Goal: Task Accomplishment & Management: Use online tool/utility

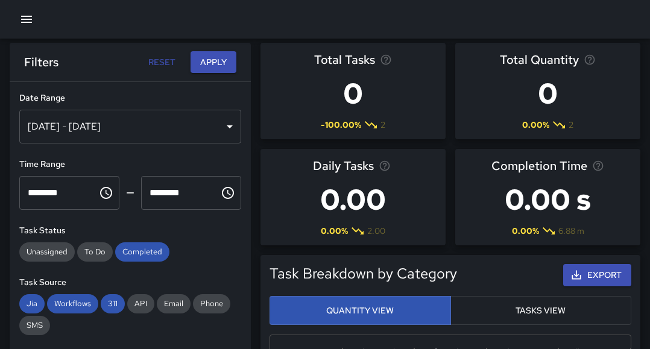
scroll to position [440, 352]
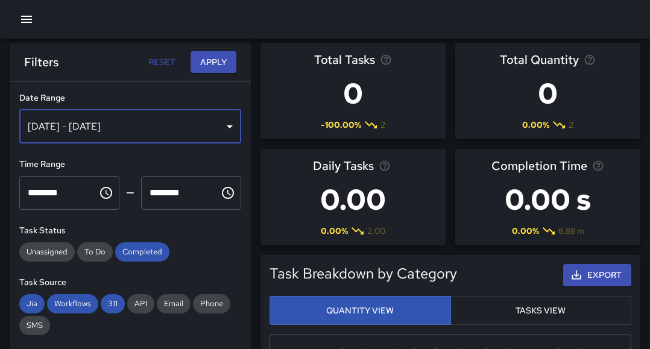
click at [218, 133] on div "[DATE] - [DATE]" at bounding box center [130, 127] width 222 height 34
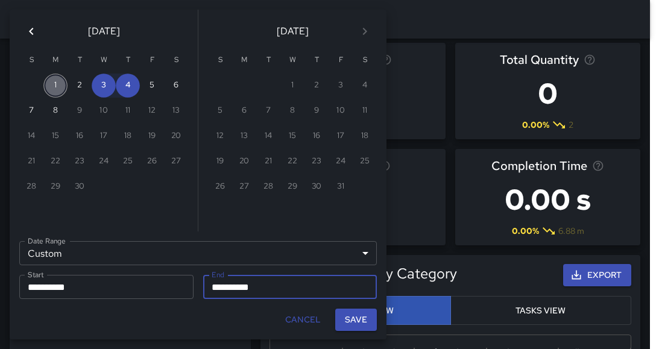
click at [53, 85] on button "1" at bounding box center [55, 86] width 24 height 24
type input "**********"
click at [54, 113] on button "8" at bounding box center [55, 111] width 24 height 24
type input "**********"
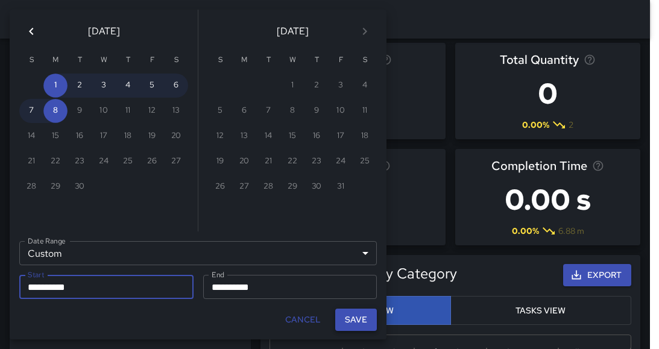
click at [349, 325] on button "Save" at bounding box center [356, 320] width 42 height 22
type input "**********"
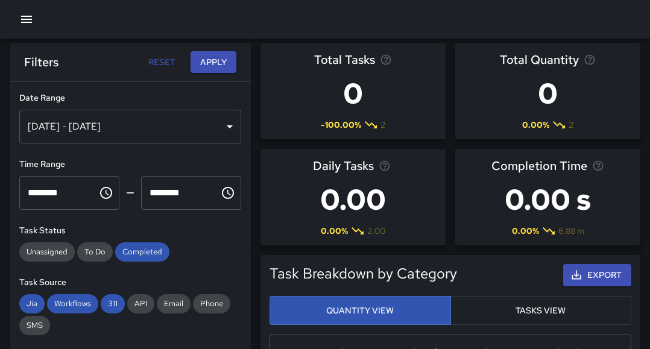
scroll to position [10, 10]
click at [226, 60] on button "Apply" at bounding box center [214, 62] width 46 height 22
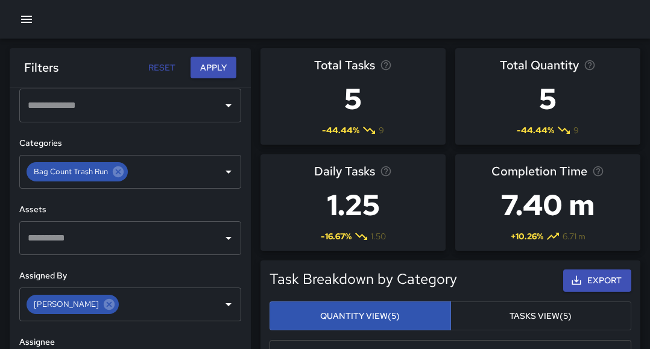
scroll to position [424, 0]
click at [118, 175] on icon at bounding box center [118, 172] width 11 height 11
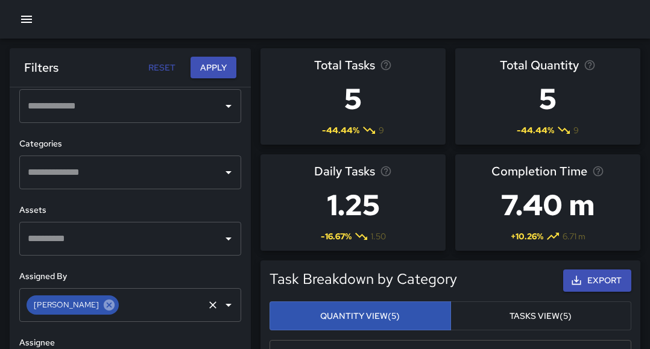
click at [104, 300] on icon at bounding box center [109, 305] width 11 height 11
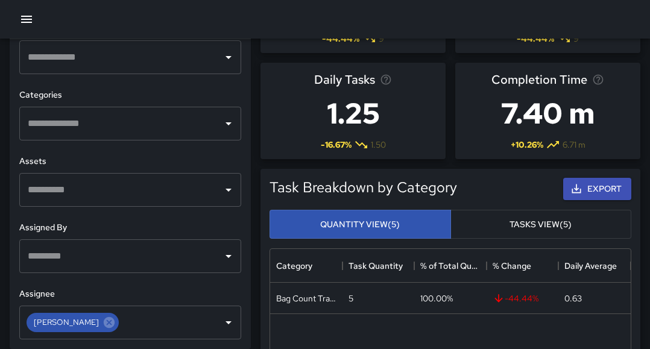
scroll to position [90, 0]
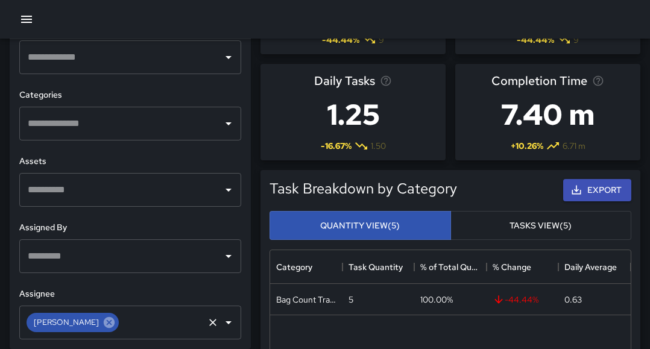
click at [103, 323] on icon at bounding box center [109, 322] width 13 height 13
click at [226, 256] on icon "Open" at bounding box center [229, 256] width 6 height 3
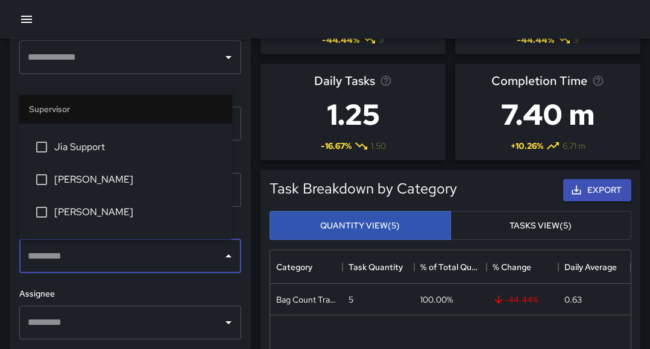
scroll to position [122, 0]
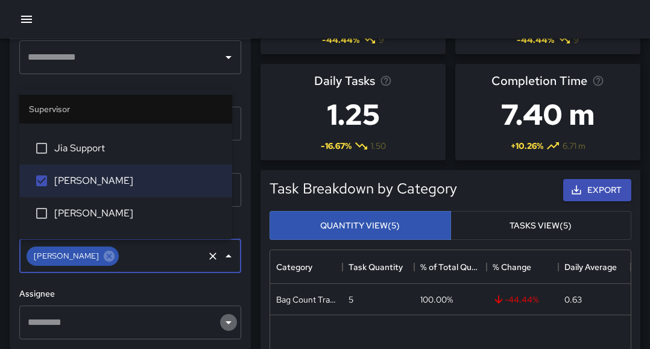
click at [225, 323] on icon "Open" at bounding box center [228, 322] width 14 height 14
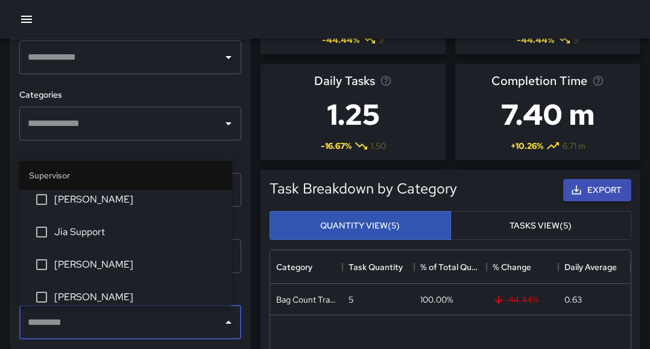
scroll to position [105, 0]
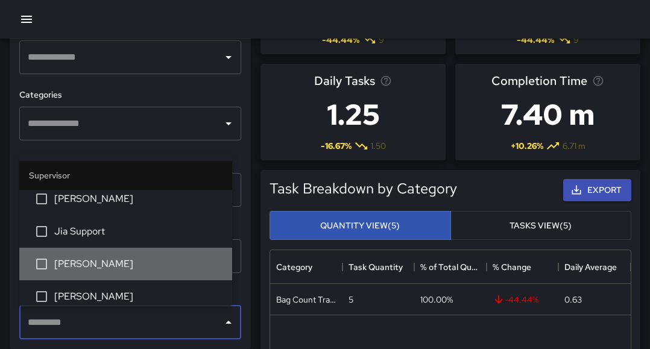
click at [134, 270] on span "[PERSON_NAME]" at bounding box center [138, 264] width 168 height 14
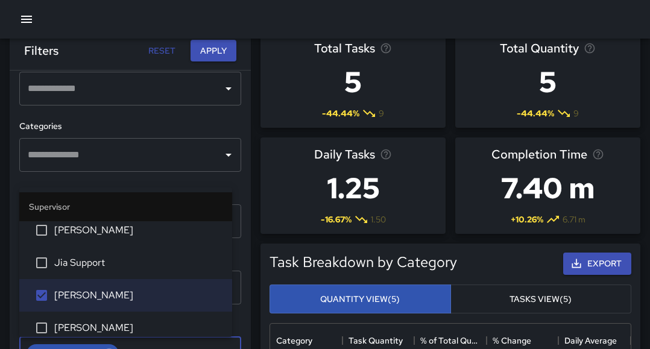
scroll to position [0, 0]
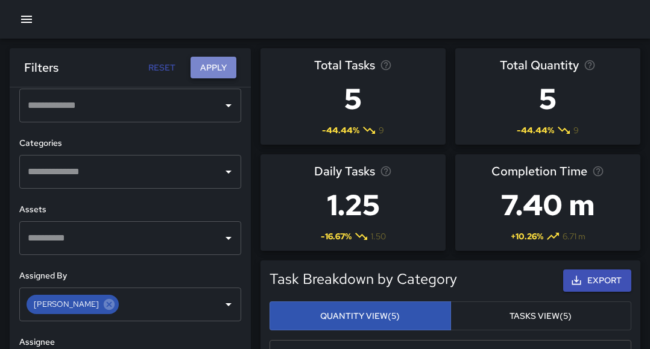
click at [229, 71] on button "Apply" at bounding box center [214, 68] width 46 height 22
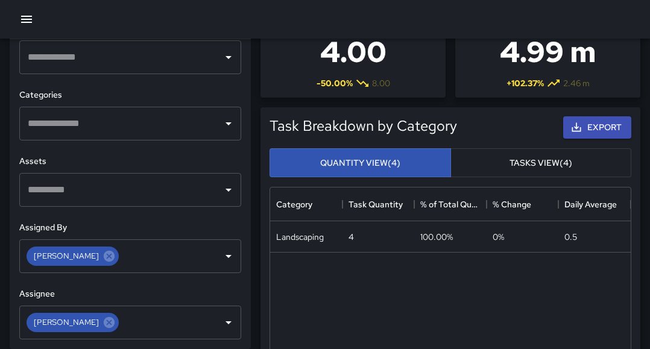
scroll to position [154, 0]
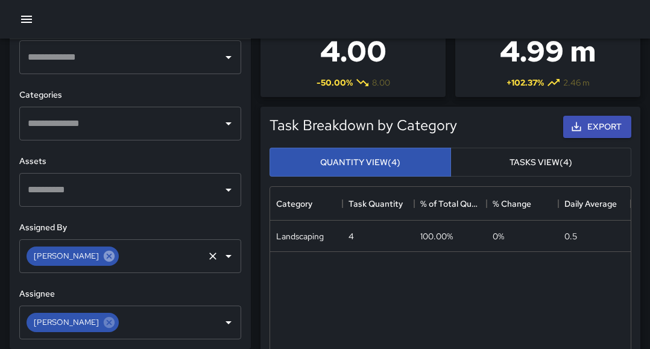
click at [103, 256] on icon at bounding box center [109, 256] width 13 height 13
click at [104, 323] on icon at bounding box center [109, 322] width 11 height 11
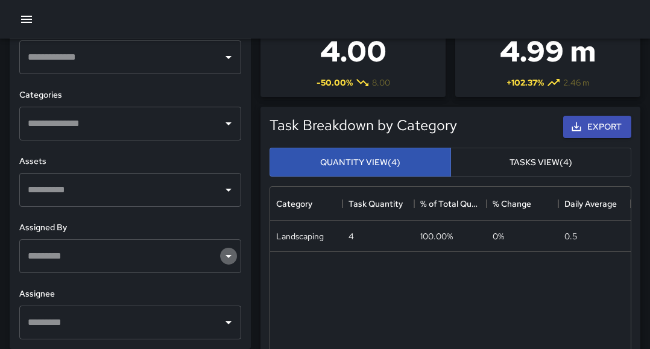
click at [223, 258] on icon "Open" at bounding box center [228, 256] width 14 height 14
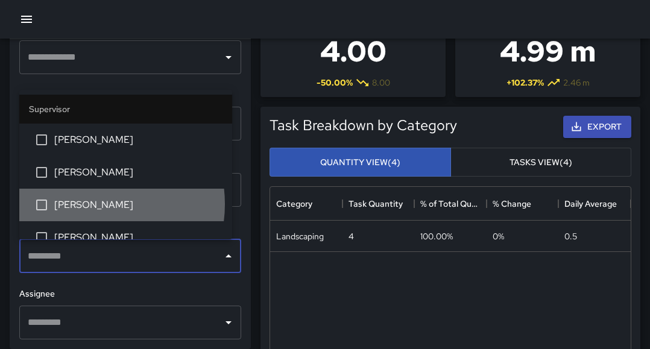
click at [95, 204] on span "[PERSON_NAME]" at bounding box center [138, 205] width 168 height 14
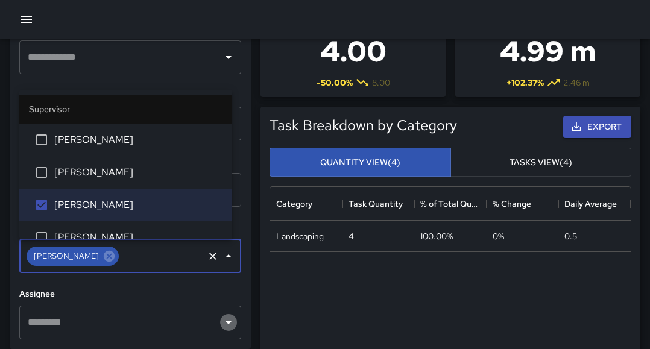
click at [221, 323] on icon "Open" at bounding box center [228, 322] width 14 height 14
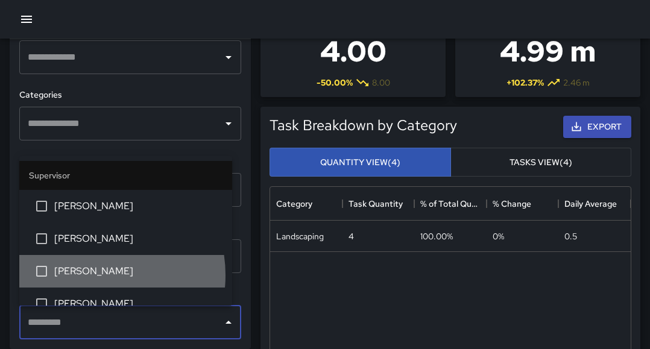
click at [86, 275] on span "[PERSON_NAME]" at bounding box center [138, 271] width 168 height 14
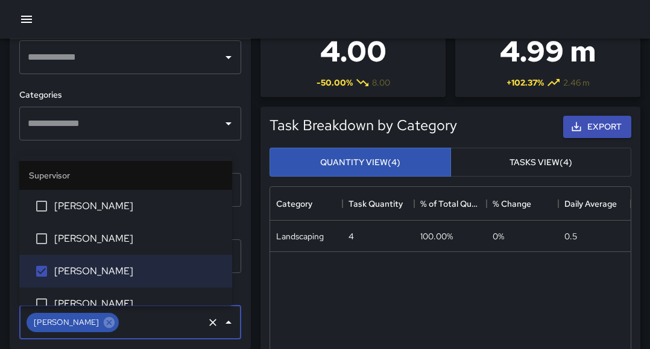
scroll to position [213, 0]
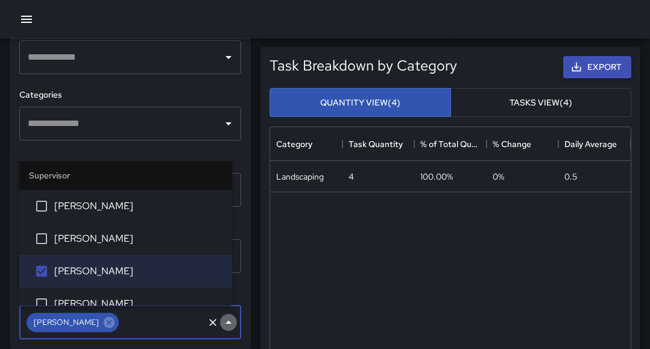
click at [226, 324] on icon "Close" at bounding box center [229, 322] width 6 height 3
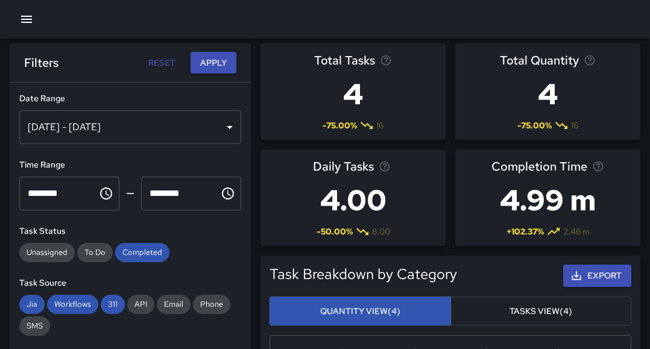
scroll to position [0, 0]
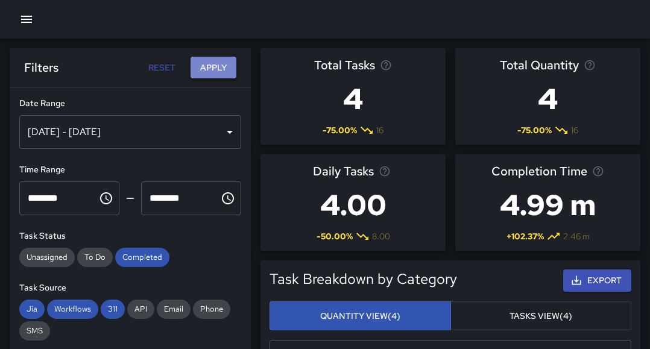
click at [215, 71] on button "Apply" at bounding box center [214, 68] width 46 height 22
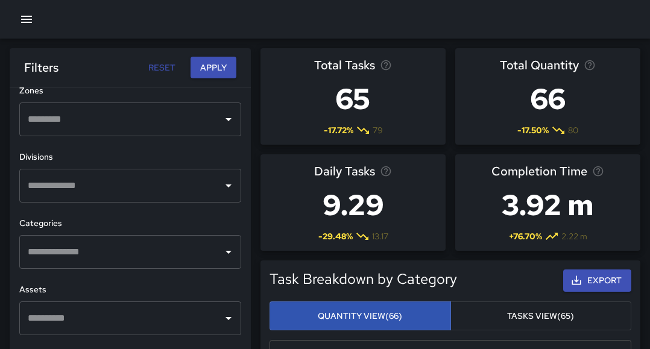
scroll to position [425, 0]
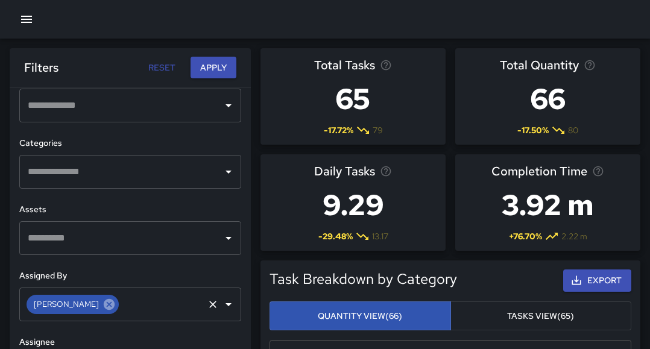
click at [103, 304] on icon at bounding box center [109, 304] width 13 height 13
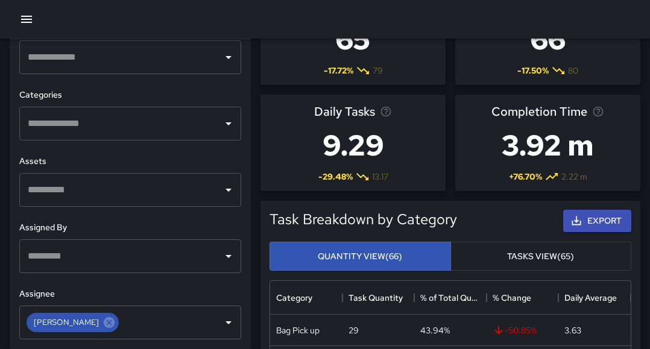
scroll to position [61, 0]
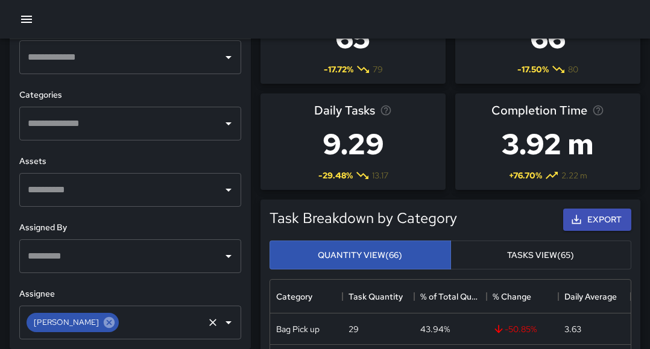
click at [104, 325] on icon at bounding box center [109, 322] width 11 height 11
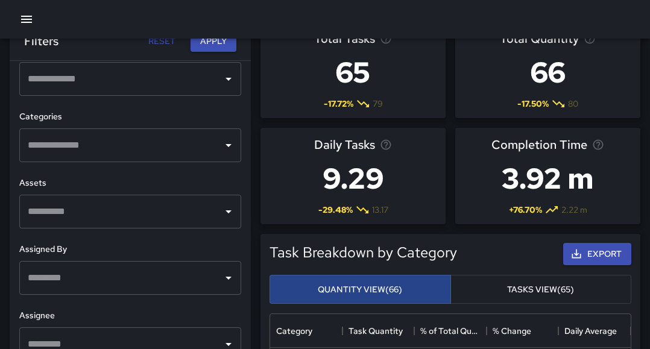
scroll to position [26, 0]
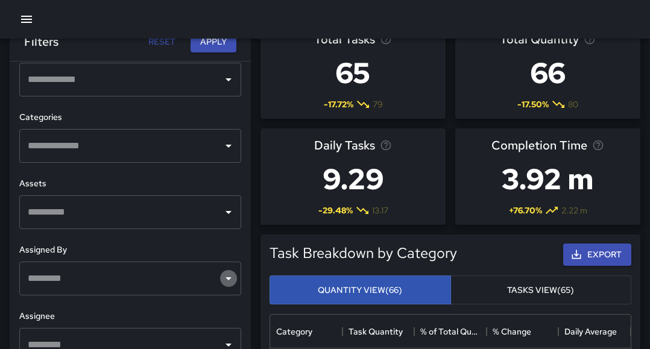
click at [221, 277] on icon "Open" at bounding box center [228, 278] width 14 height 14
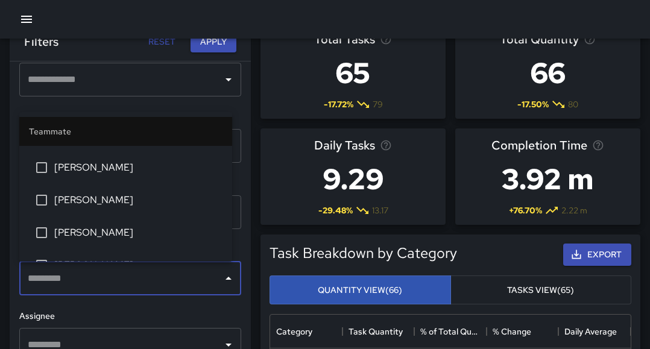
scroll to position [578, 0]
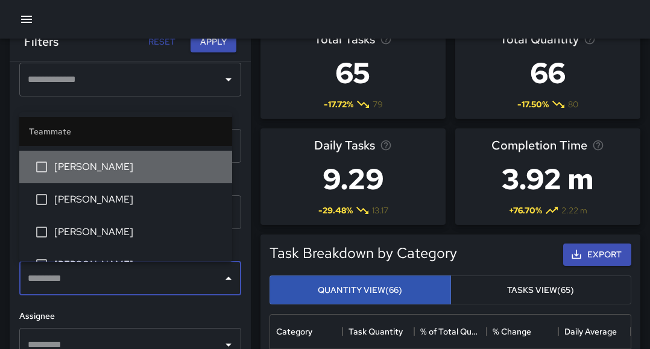
click at [146, 176] on li "[PERSON_NAME]" at bounding box center [125, 167] width 213 height 33
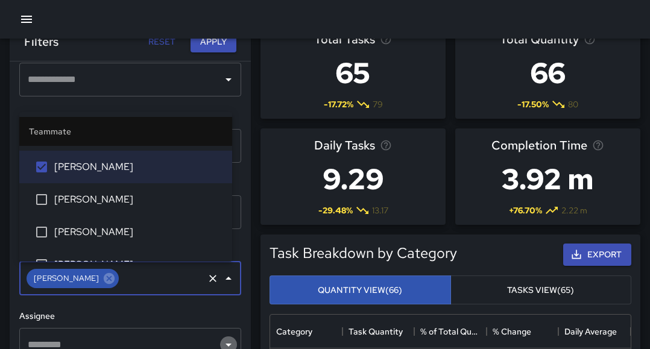
click at [226, 344] on icon "Open" at bounding box center [229, 345] width 6 height 3
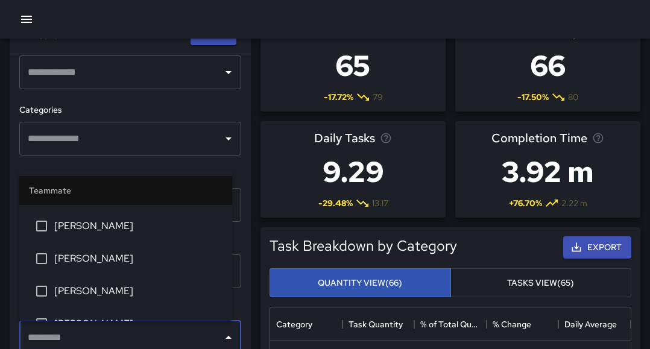
scroll to position [578, 0]
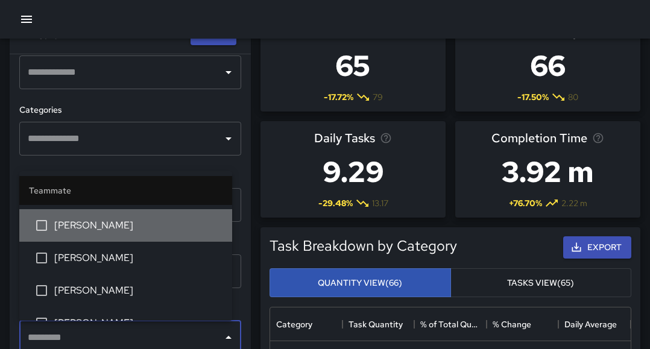
click at [136, 230] on span "[PERSON_NAME]" at bounding box center [138, 225] width 168 height 14
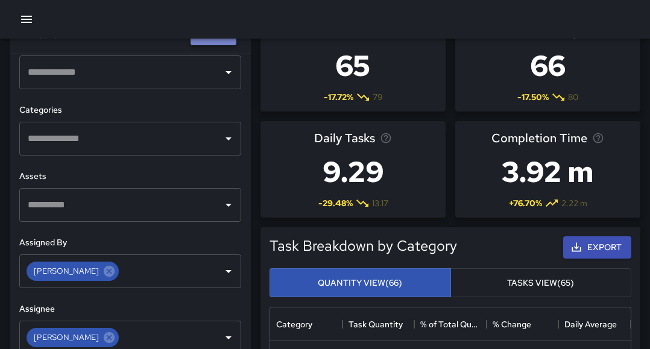
click at [227, 39] on button "Apply" at bounding box center [214, 35] width 46 height 22
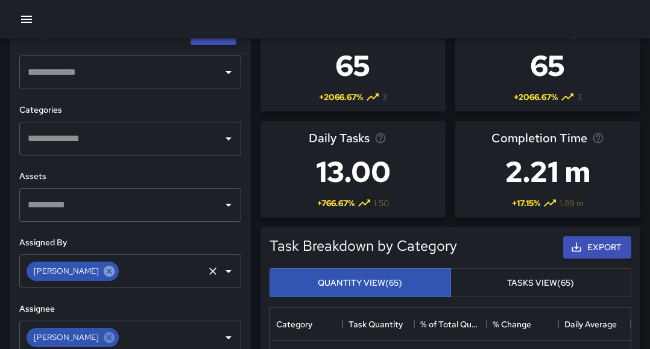
click at [103, 273] on icon at bounding box center [109, 271] width 13 height 13
click at [103, 338] on icon at bounding box center [109, 337] width 13 height 13
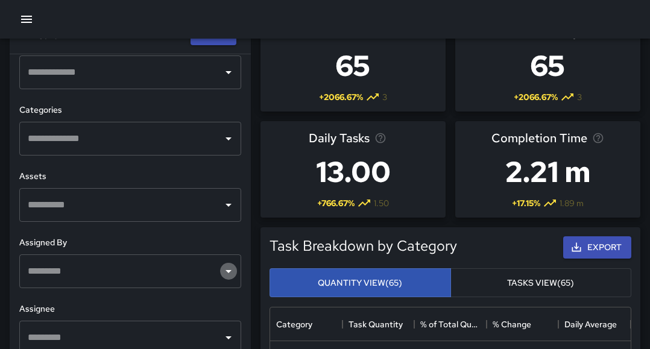
click at [223, 276] on button "Open" at bounding box center [228, 271] width 17 height 17
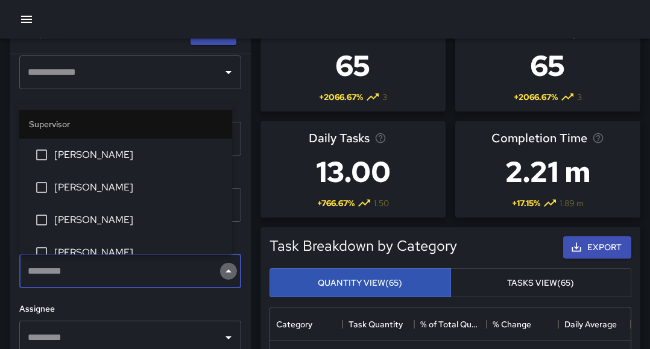
click at [223, 276] on icon "Close" at bounding box center [228, 271] width 14 height 14
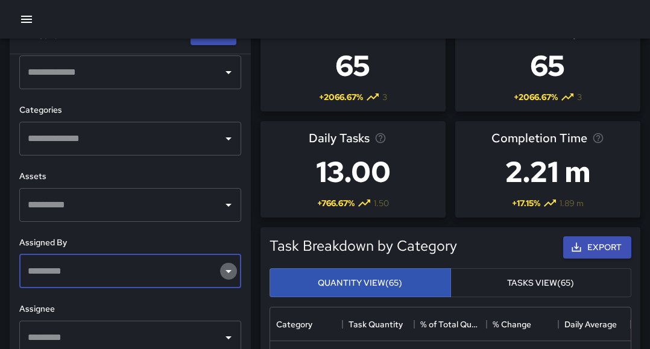
click at [223, 276] on icon "Open" at bounding box center [228, 271] width 14 height 14
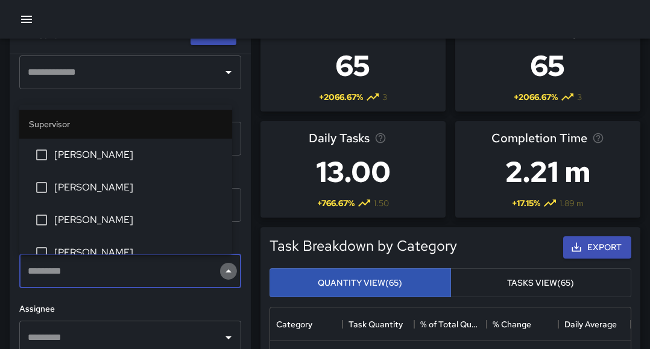
click at [223, 276] on icon "Close" at bounding box center [228, 271] width 14 height 14
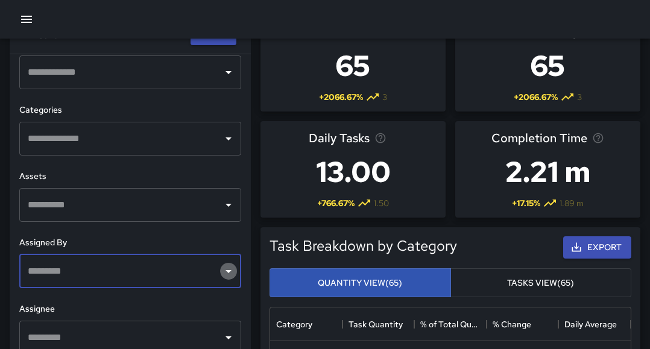
click at [223, 276] on icon "Open" at bounding box center [228, 271] width 14 height 14
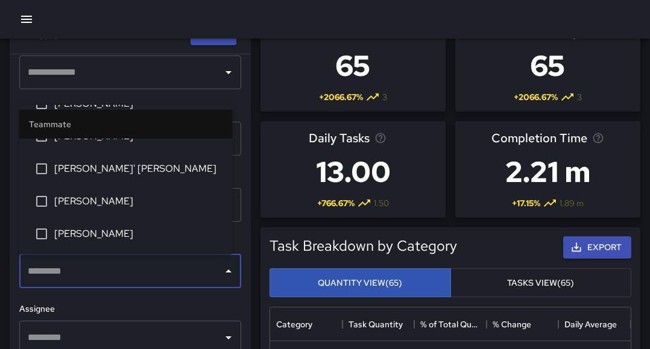
scroll to position [797, 0]
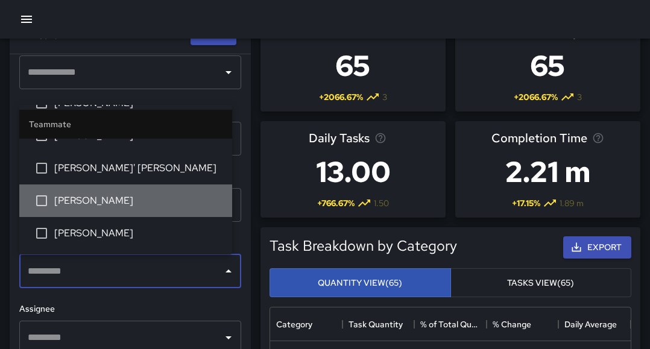
click at [165, 205] on span "[PERSON_NAME]" at bounding box center [138, 201] width 168 height 14
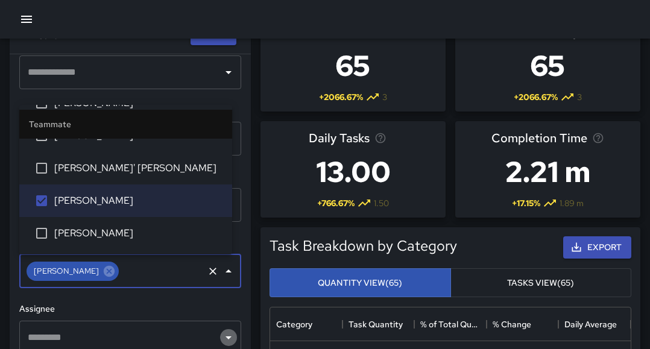
click at [221, 341] on icon "Open" at bounding box center [228, 337] width 14 height 14
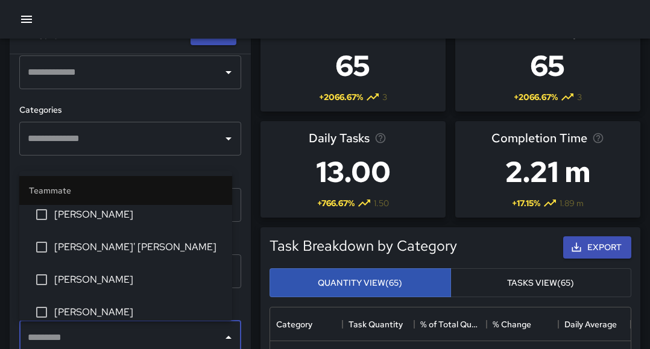
scroll to position [780, 0]
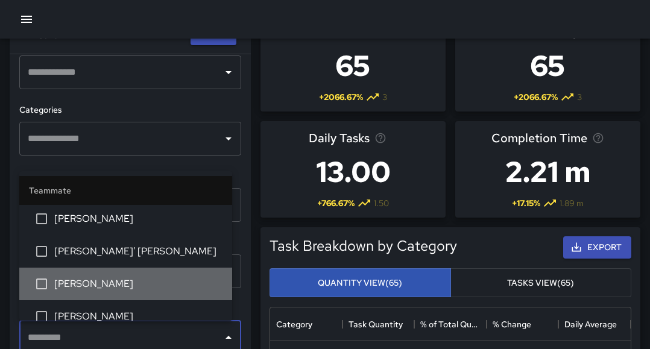
click at [159, 274] on li "[PERSON_NAME]" at bounding box center [125, 284] width 213 height 33
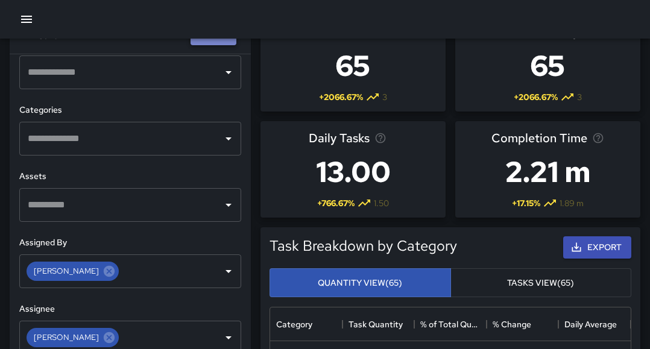
click at [223, 42] on button "Apply" at bounding box center [214, 35] width 46 height 22
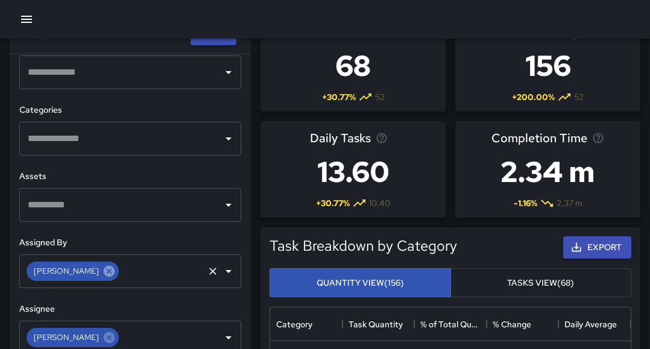
click at [103, 272] on icon at bounding box center [109, 271] width 13 height 13
click at [221, 274] on icon "Open" at bounding box center [228, 271] width 14 height 14
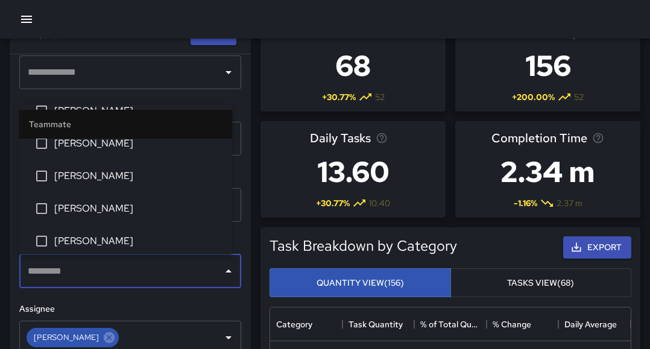
scroll to position [688, 0]
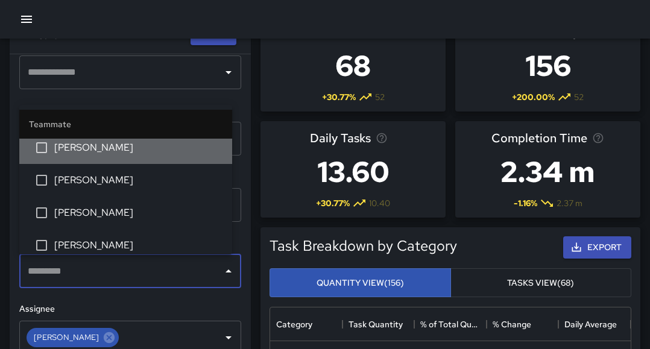
click at [162, 144] on span "[PERSON_NAME]" at bounding box center [138, 148] width 168 height 14
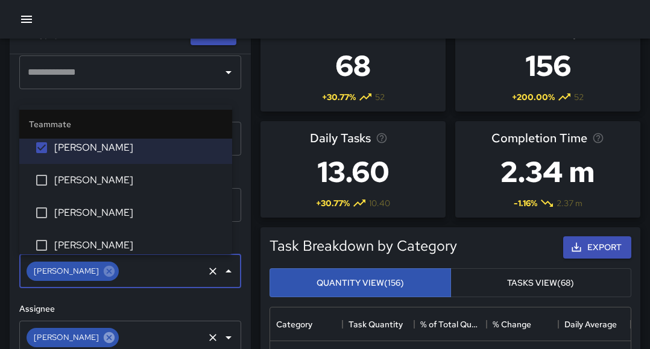
click at [104, 335] on icon at bounding box center [109, 337] width 11 height 11
click at [207, 270] on icon "Clear" at bounding box center [213, 271] width 12 height 12
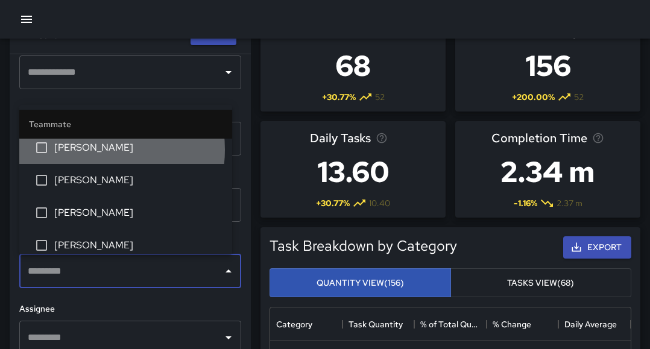
click at [84, 150] on span "[PERSON_NAME]" at bounding box center [138, 148] width 168 height 14
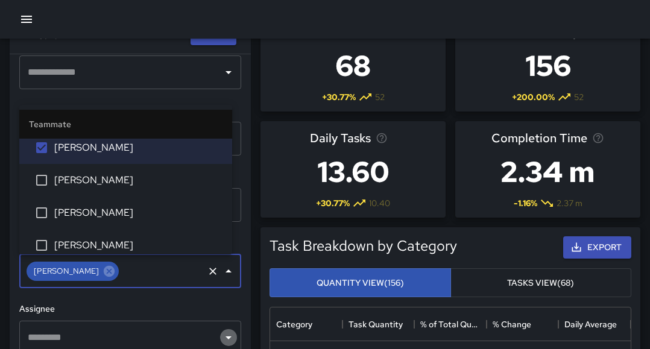
click at [221, 335] on icon "Open" at bounding box center [228, 337] width 14 height 14
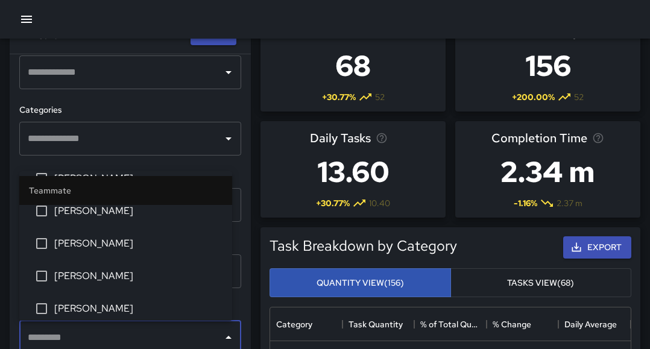
scroll to position [659, 0]
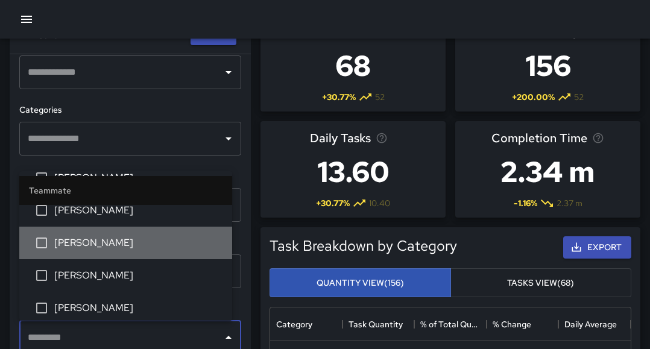
click at [160, 243] on span "[PERSON_NAME]" at bounding box center [138, 243] width 168 height 14
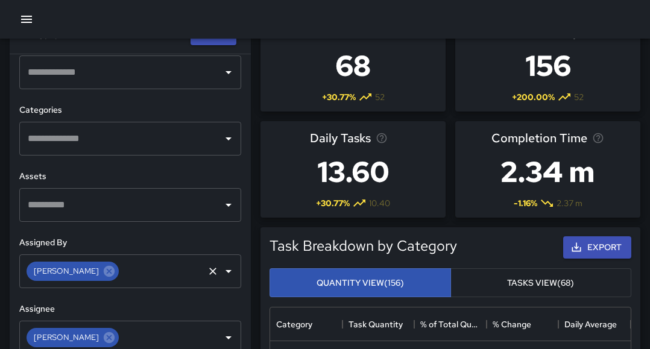
click at [228, 38] on div at bounding box center [325, 19] width 650 height 39
click at [223, 40] on button "Apply" at bounding box center [214, 35] width 46 height 22
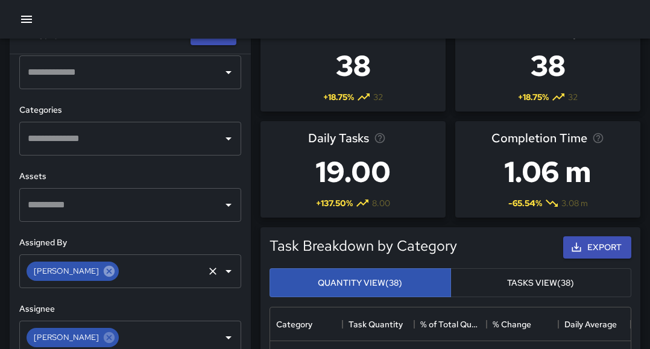
click at [103, 271] on icon at bounding box center [109, 271] width 13 height 13
click at [103, 338] on icon at bounding box center [109, 337] width 13 height 13
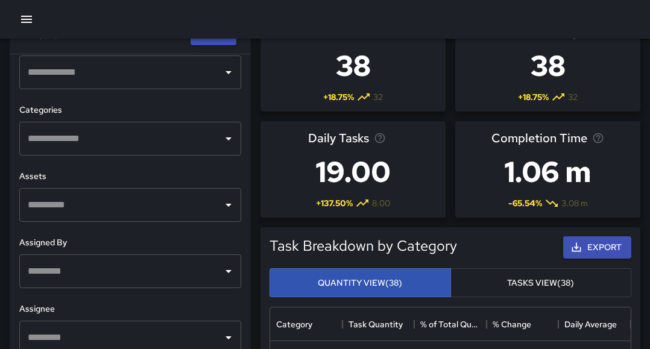
click at [224, 267] on icon "Open" at bounding box center [228, 271] width 14 height 14
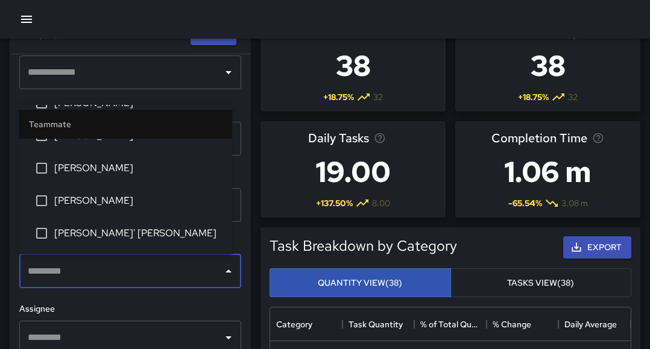
scroll to position [733, 0]
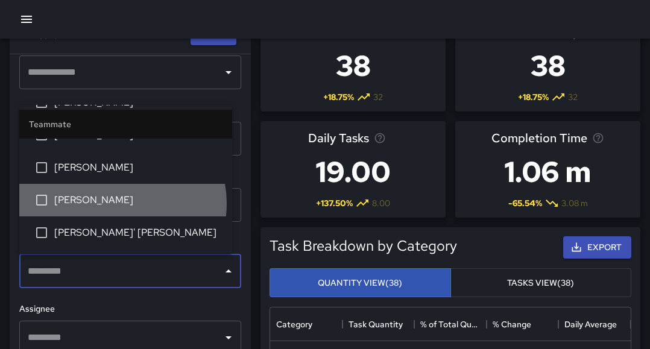
click at [122, 203] on span "[PERSON_NAME]" at bounding box center [138, 200] width 168 height 14
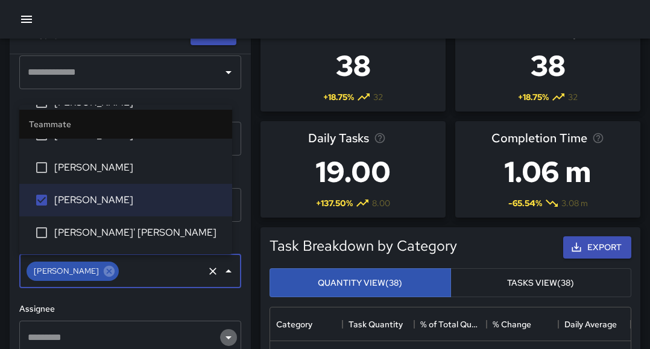
click at [221, 336] on icon "Open" at bounding box center [228, 337] width 14 height 14
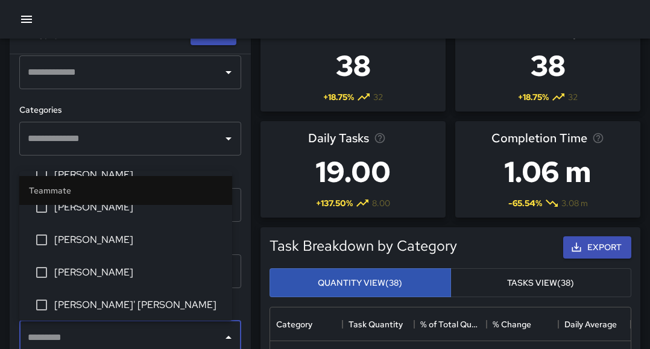
scroll to position [727, 0]
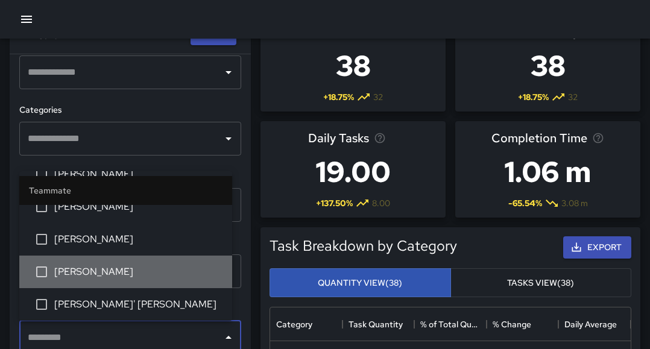
click at [166, 270] on span "[PERSON_NAME]" at bounding box center [138, 272] width 168 height 14
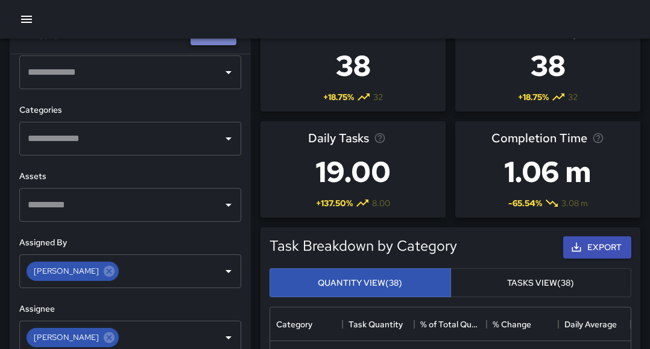
click at [226, 41] on button "Apply" at bounding box center [214, 35] width 46 height 22
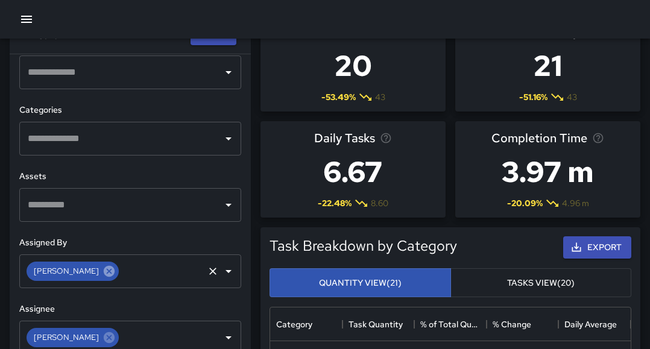
click at [104, 274] on icon at bounding box center [109, 271] width 11 height 11
click at [221, 273] on icon "Open" at bounding box center [228, 271] width 14 height 14
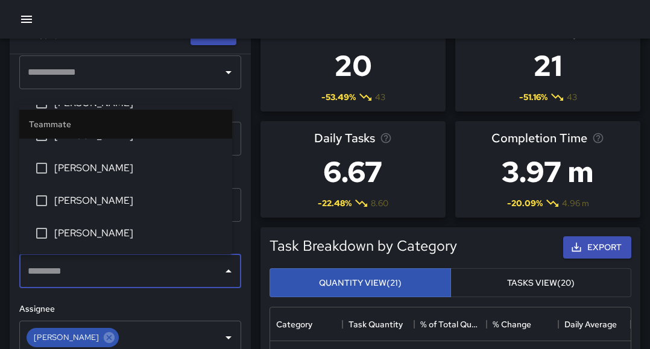
scroll to position [895, 0]
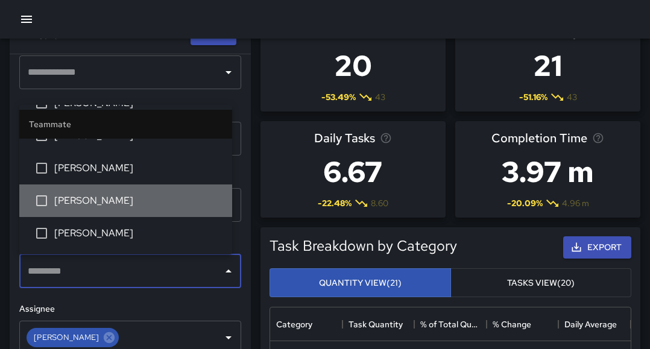
click at [150, 191] on li "[PERSON_NAME]" at bounding box center [125, 201] width 213 height 33
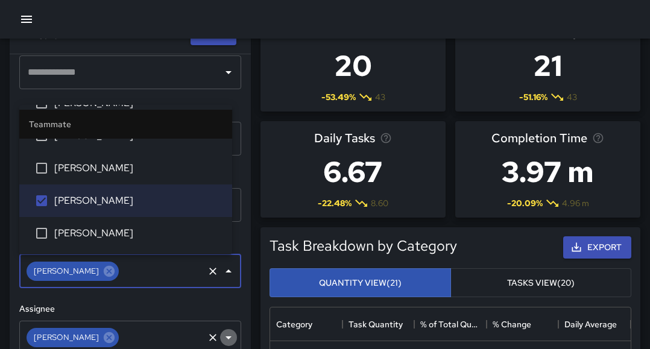
click at [221, 335] on icon "Open" at bounding box center [228, 337] width 14 height 14
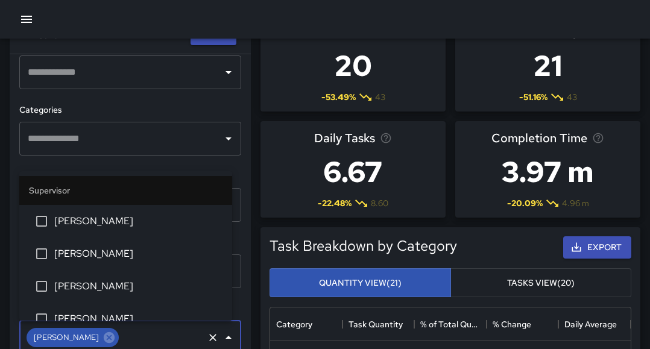
scroll to position [695, 0]
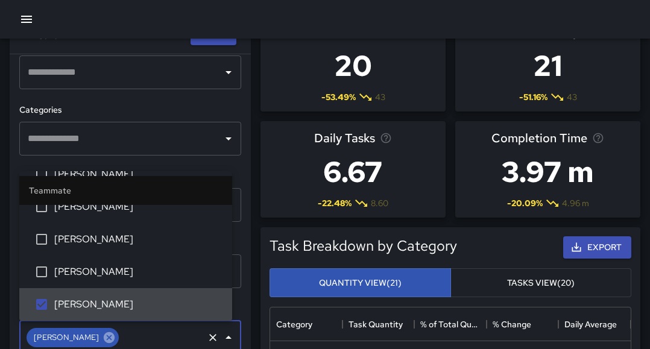
click at [103, 336] on icon at bounding box center [109, 337] width 13 height 13
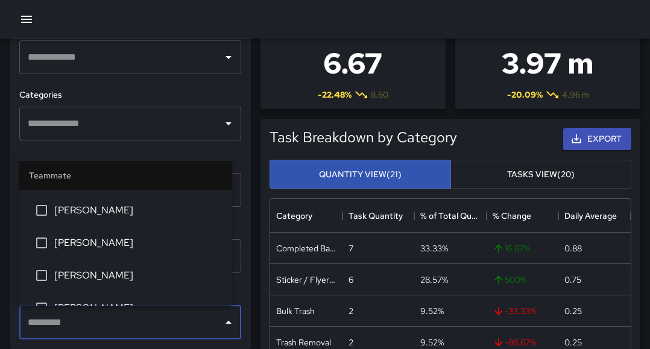
scroll to position [870, 0]
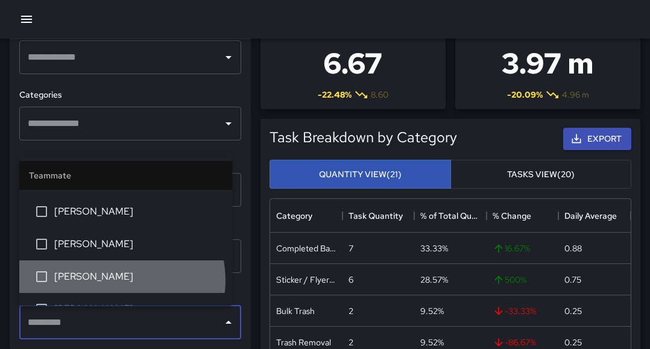
click at [121, 280] on span "[PERSON_NAME]" at bounding box center [138, 277] width 168 height 14
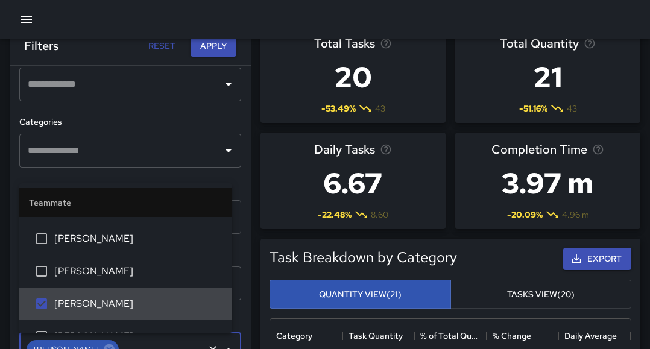
scroll to position [10, 0]
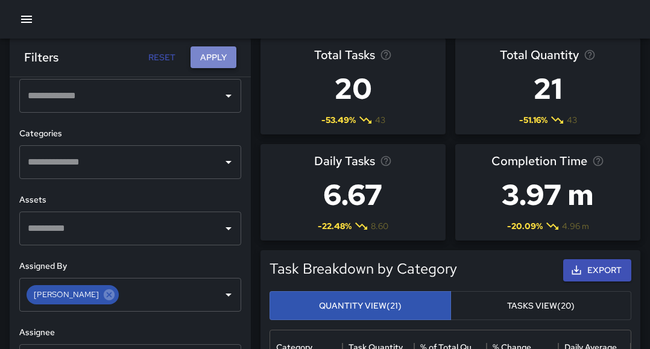
click at [224, 62] on button "Apply" at bounding box center [214, 57] width 46 height 22
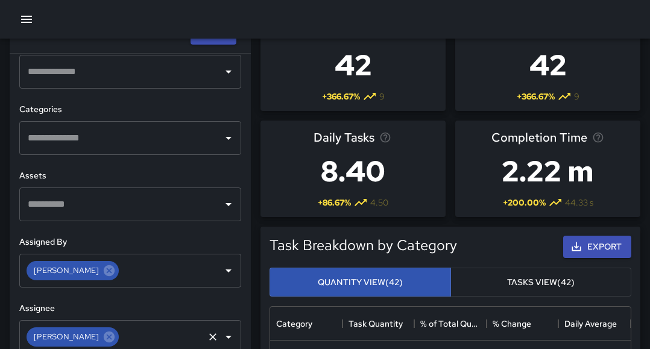
scroll to position [30, 0]
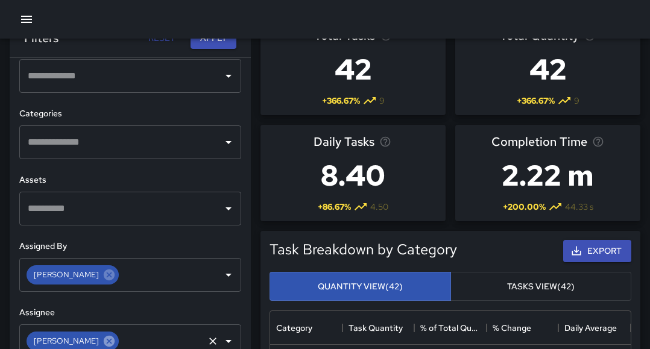
click at [103, 339] on icon at bounding box center [109, 341] width 13 height 13
click at [221, 338] on icon "Open" at bounding box center [228, 341] width 14 height 14
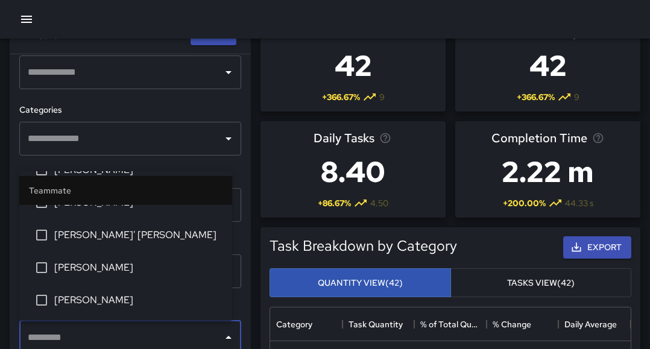
scroll to position [798, 0]
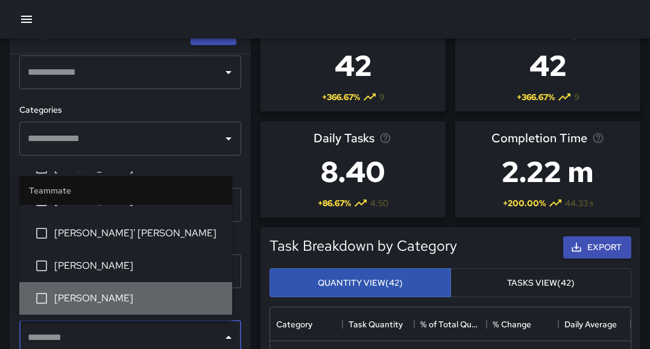
click at [139, 295] on span "[PERSON_NAME]" at bounding box center [138, 298] width 168 height 14
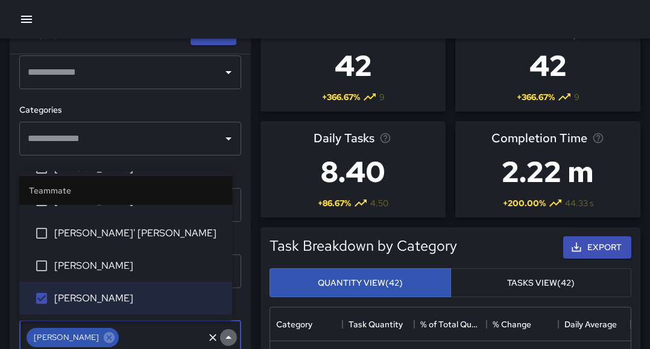
click at [221, 340] on icon "Close" at bounding box center [228, 337] width 14 height 14
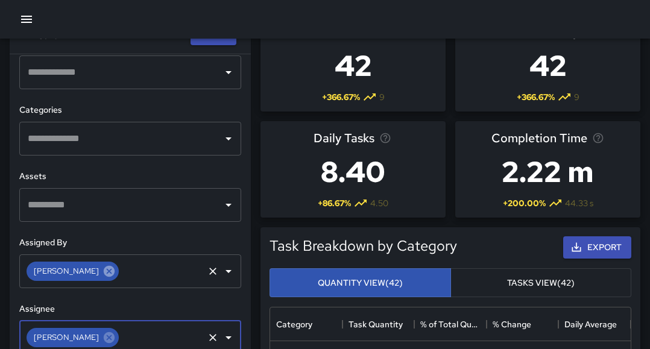
click at [103, 271] on icon at bounding box center [109, 271] width 13 height 13
click at [223, 270] on icon "Open" at bounding box center [228, 271] width 14 height 14
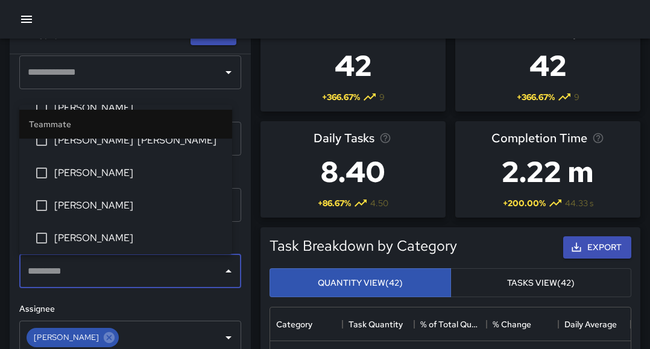
scroll to position [847, 0]
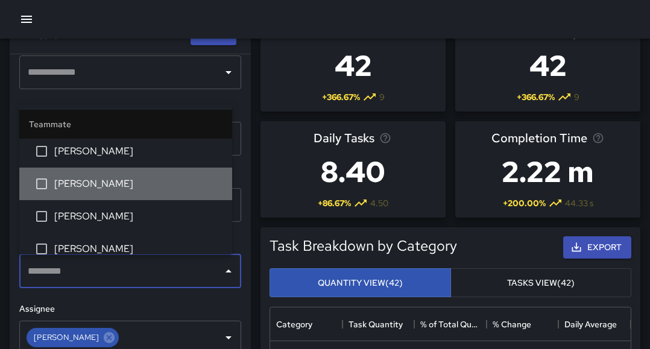
click at [162, 184] on span "[PERSON_NAME]" at bounding box center [138, 184] width 168 height 14
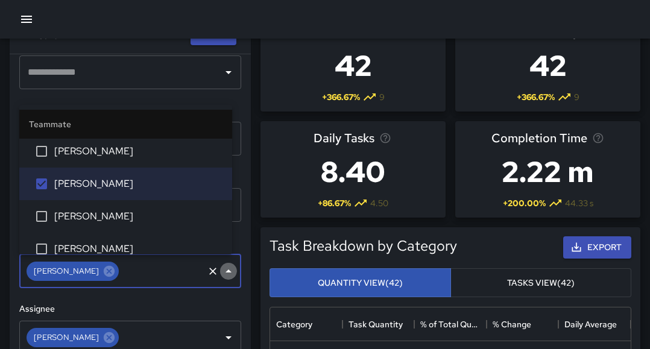
click at [221, 270] on icon "Close" at bounding box center [228, 271] width 14 height 14
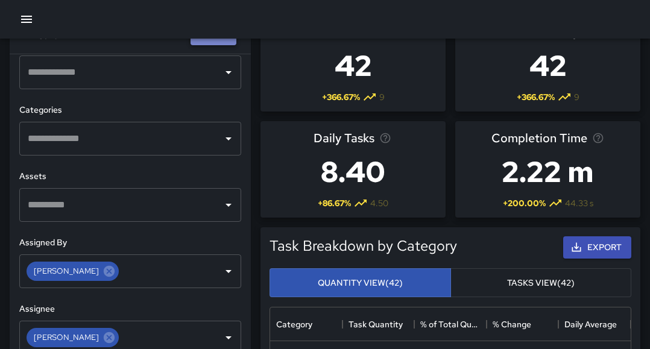
click at [222, 41] on button "Apply" at bounding box center [214, 35] width 46 height 22
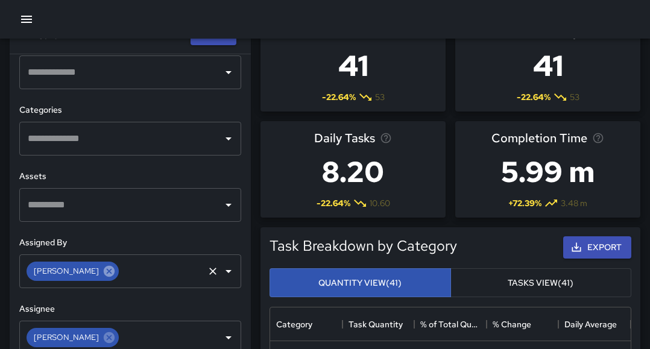
click at [107, 272] on icon at bounding box center [109, 271] width 13 height 13
click at [221, 272] on icon "Open" at bounding box center [228, 271] width 14 height 14
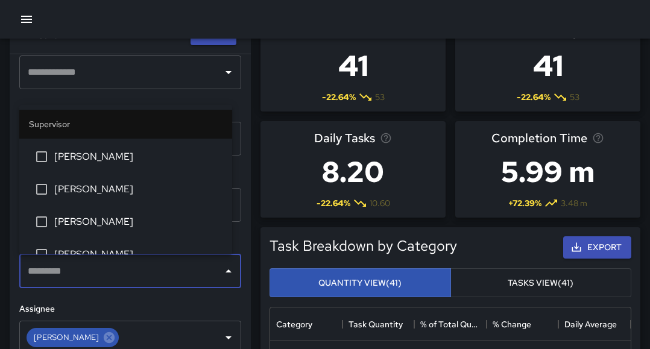
scroll to position [239, 0]
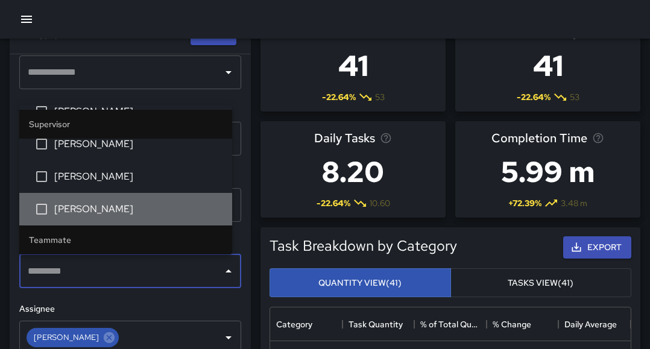
click at [153, 210] on span "[PERSON_NAME]" at bounding box center [138, 209] width 168 height 14
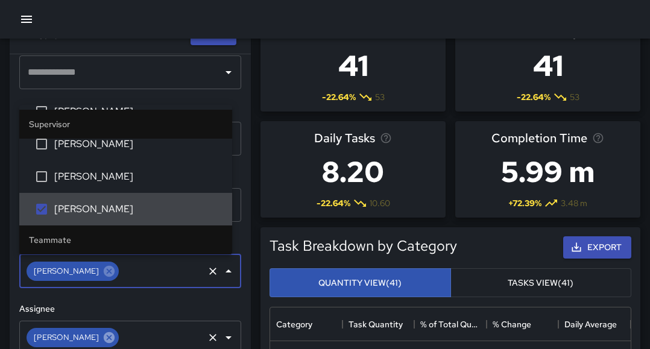
click at [109, 339] on icon at bounding box center [109, 337] width 13 height 13
click at [221, 335] on icon "Open" at bounding box center [228, 337] width 14 height 14
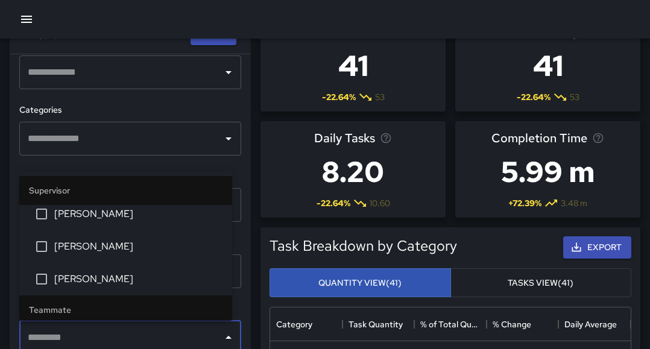
scroll to position [236, 0]
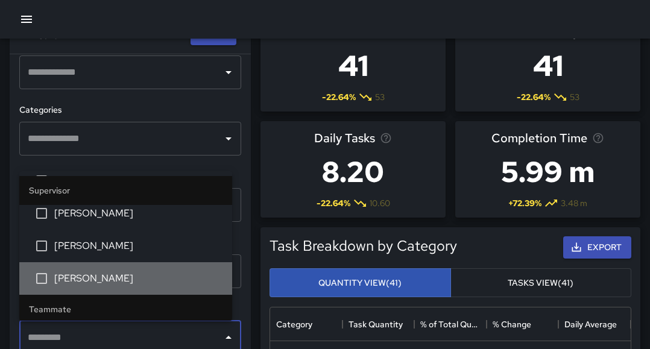
click at [145, 275] on span "[PERSON_NAME]" at bounding box center [138, 278] width 168 height 14
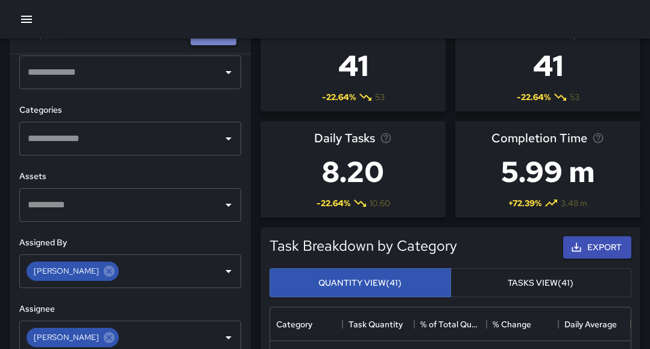
click at [223, 42] on button "Apply" at bounding box center [214, 35] width 46 height 22
